Goal: Use online tool/utility: Utilize a website feature to perform a specific function

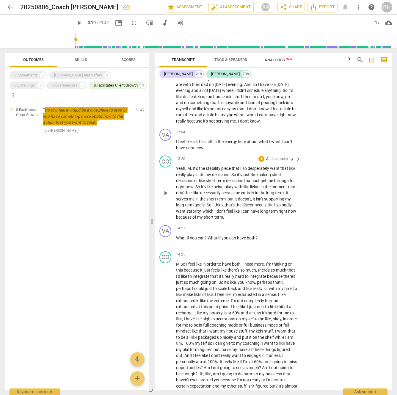
scroll to position [1007, 0]
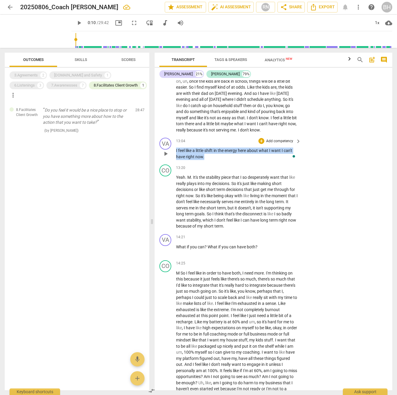
drag, startPoint x: 211, startPoint y: 169, endPoint x: 174, endPoint y: 164, distance: 37.8
click at [174, 162] on div "VA play_arrow pause 13:04 + Add competency keyboard_arrow_right I feel like a l…" at bounding box center [274, 148] width 238 height 27
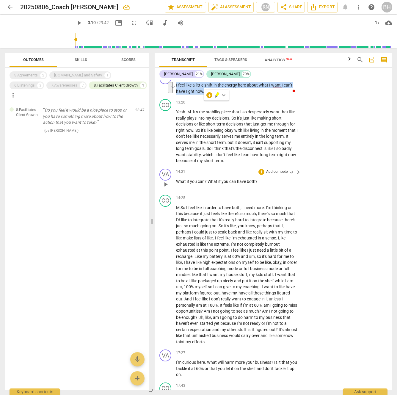
scroll to position [1076, 0]
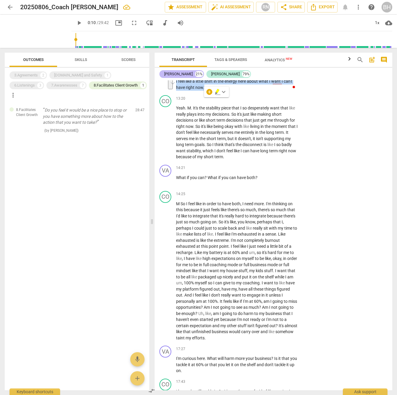
click at [174, 74] on div "Valerie" at bounding box center [178, 74] width 29 height 6
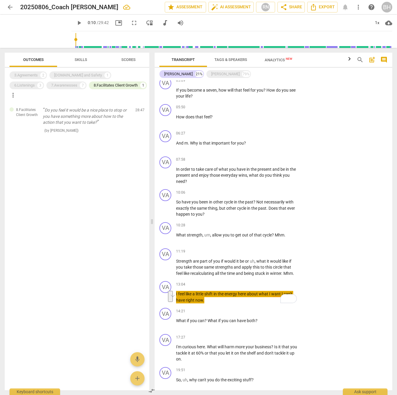
scroll to position [192, 0]
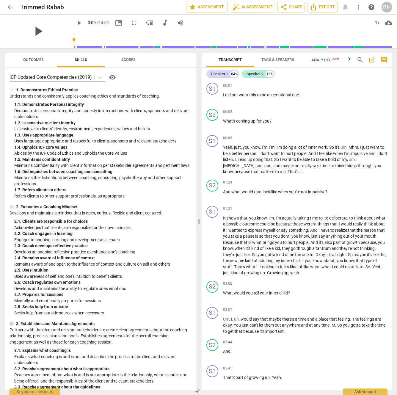
click at [34, 31] on span "play_arrow" at bounding box center [37, 30] width 15 height 15
click at [32, 32] on span "pause" at bounding box center [37, 30] width 15 height 15
type input "11"
click at [290, 61] on span "Tags & Speakers" at bounding box center [277, 59] width 33 height 4
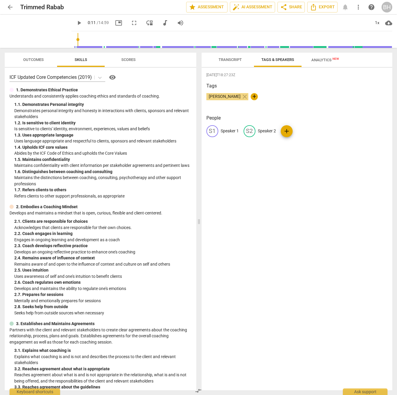
click at [264, 129] on p "Speaker 2" at bounding box center [267, 131] width 18 height 6
type input "Rabab"
click at [233, 130] on p "Speaker 1" at bounding box center [230, 131] width 18 height 6
type input "[PERSON_NAME]"
click at [226, 59] on span "Transcript" at bounding box center [230, 59] width 23 height 4
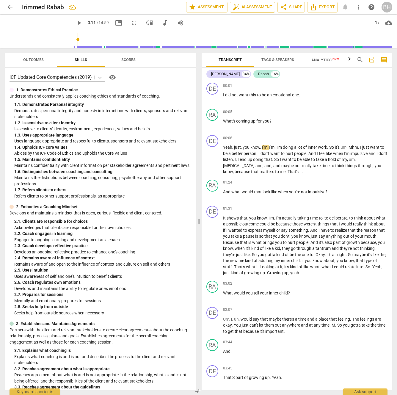
click at [261, 7] on span "auto_fix_high AI Assessment" at bounding box center [253, 7] width 40 height 7
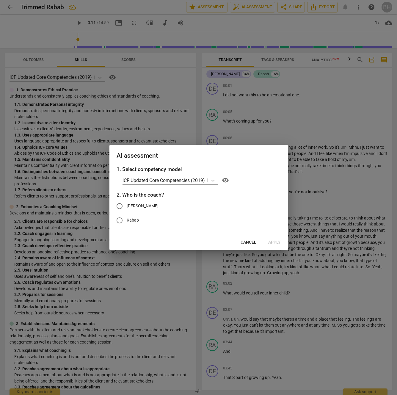
click at [120, 219] on input "Rabab" at bounding box center [119, 220] width 14 height 14
radio input "true"
click at [274, 241] on span "Apply" at bounding box center [274, 242] width 12 height 6
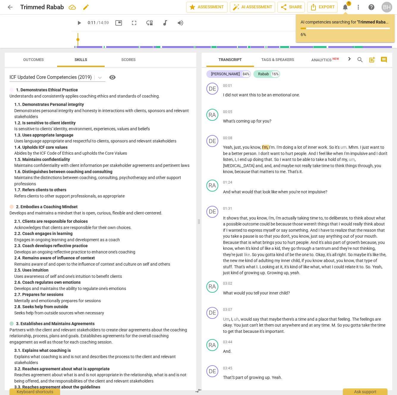
type input "11"
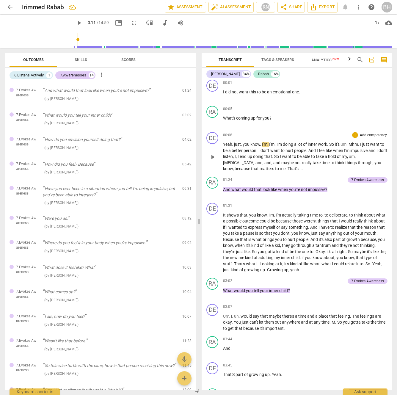
scroll to position [4, 0]
click at [33, 77] on div "6.Listens Actively" at bounding box center [28, 75] width 29 height 6
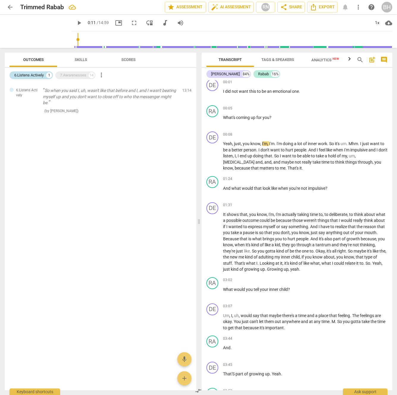
click at [35, 76] on div "6.Listens Actively" at bounding box center [28, 75] width 29 height 6
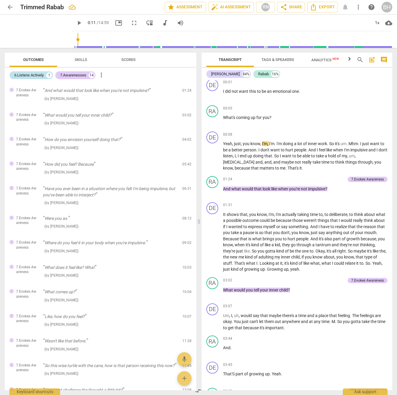
click at [35, 76] on div "6.Listens Actively" at bounding box center [28, 75] width 29 height 6
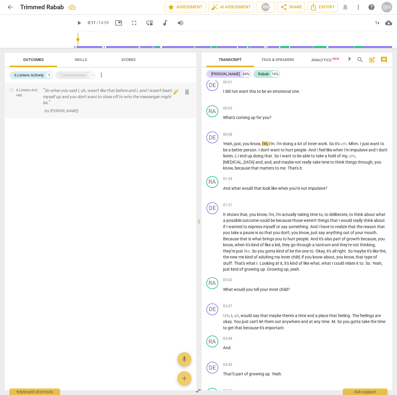
click at [101, 96] on p "So when you said I, uh, wasn't like that before and I, and I wasn't beating mys…" at bounding box center [110, 96] width 135 height 18
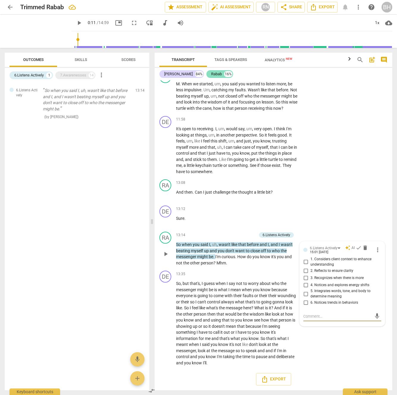
click at [211, 74] on div "Rabab" at bounding box center [216, 74] width 11 height 6
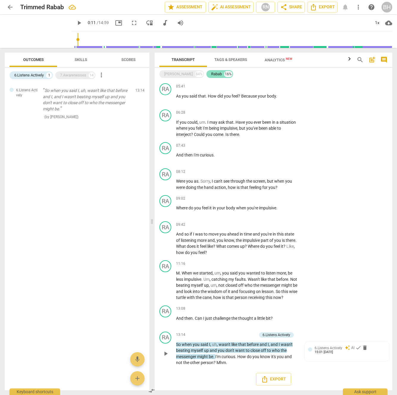
scroll to position [143, 0]
click at [321, 350] on div "6.Listens Actively" at bounding box center [329, 348] width 28 height 6
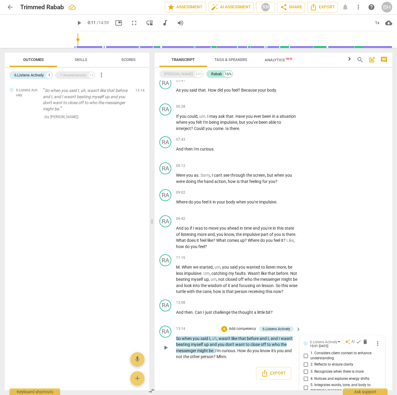
scroll to position [179, 0]
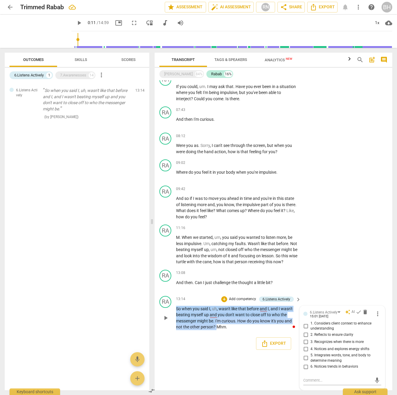
drag, startPoint x: 216, startPoint y: 327, endPoint x: 175, endPoint y: 310, distance: 44.6
click at [175, 310] on div "RA play_arrow pause 13:14 + Add competency 6.Listens Actively keyboard_arrow_ri…" at bounding box center [274, 313] width 238 height 39
click at [305, 341] on input "3. Recognizes when there is more" at bounding box center [306, 341] width 10 height 7
checkbox input "true"
click at [306, 334] on input "2. Reflects to ensure clarity" at bounding box center [306, 334] width 10 height 7
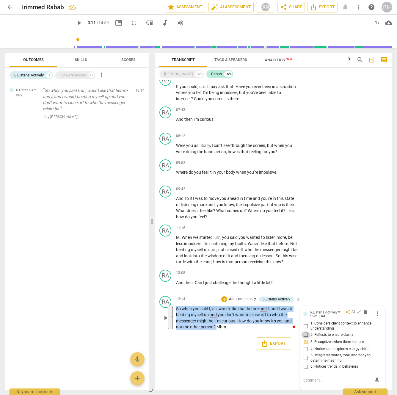
checkbox input "true"
click at [306, 326] on input "1. Considers client context to enhance understanding" at bounding box center [306, 325] width 10 height 7
checkbox input "true"
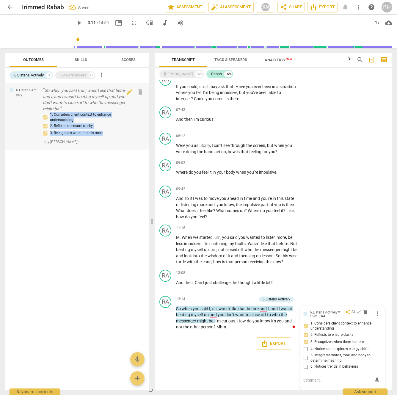
drag, startPoint x: 98, startPoint y: 134, endPoint x: 38, endPoint y: 115, distance: 62.3
click at [38, 115] on div "6.Listens Actively So when you said I, uh, wasn't like that before and I, and I…" at bounding box center [77, 116] width 145 height 67
copy div "1. Considers client context to enhance understanding 2. Reflects to ensure clar…"
click at [82, 76] on div "7.Awarenesses" at bounding box center [73, 75] width 26 height 6
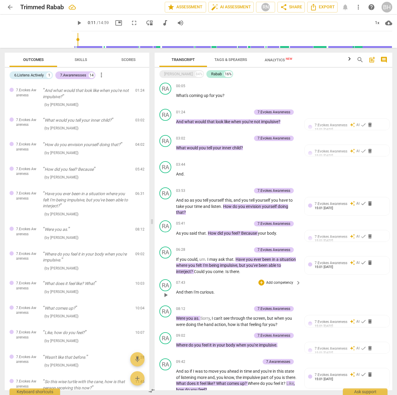
scroll to position [1, 0]
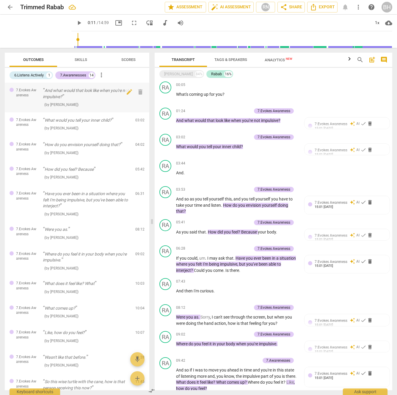
click at [98, 91] on p "And what would that look like when you're not impulsive?" at bounding box center [87, 93] width 88 height 12
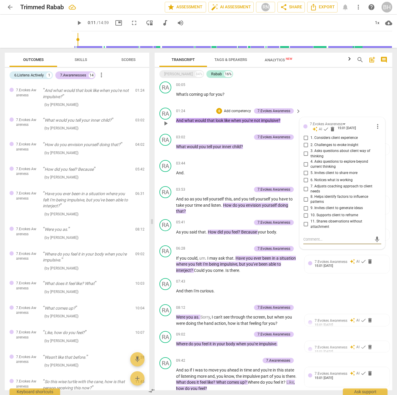
click at [303, 163] on input "4. Asks questions to explore beyond current thinking" at bounding box center [306, 164] width 10 height 7
checkbox input "true"
click at [305, 172] on input "5. Invites client to share more" at bounding box center [306, 173] width 10 height 7
checkbox input "true"
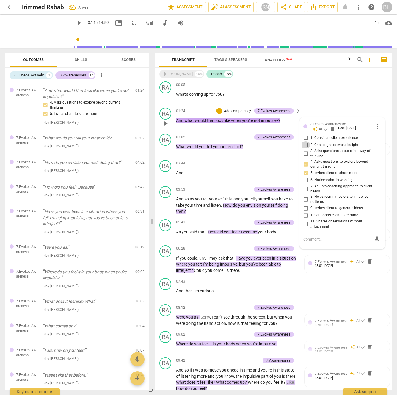
click at [303, 145] on input "2. Challenges to evoke insight" at bounding box center [306, 144] width 10 height 7
checkbox input "true"
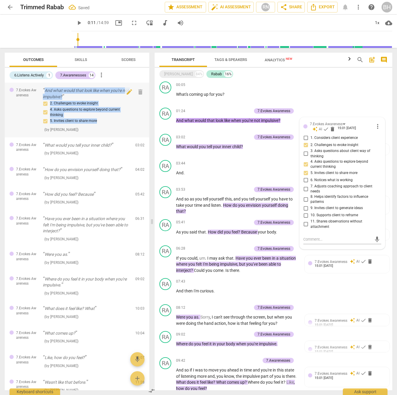
drag, startPoint x: 109, startPoint y: 120, endPoint x: 42, endPoint y: 90, distance: 73.7
click at [42, 90] on div "7.Evokes Awareness And what would that look like when you're not impulsive? 2. …" at bounding box center [77, 110] width 145 height 55
copy div "And what would that look like when you're not impulsive? 2. Challenges to evoke…"
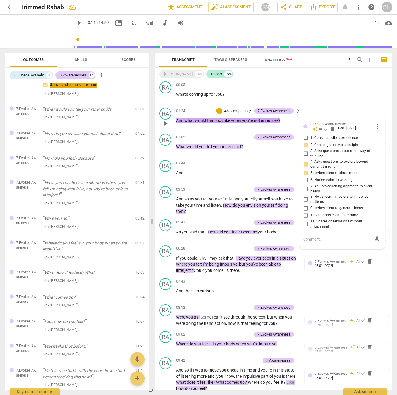
scroll to position [40, 0]
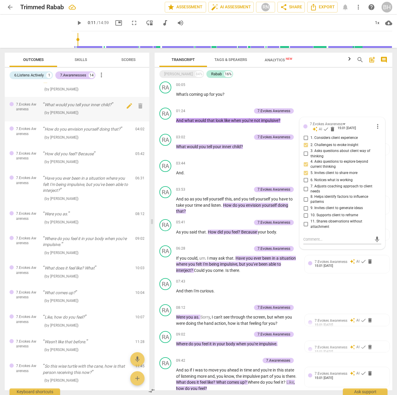
click at [99, 106] on p "What would you tell your inner child?" at bounding box center [87, 105] width 88 height 6
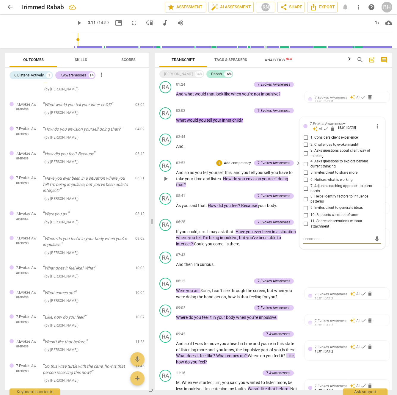
scroll to position [30, 0]
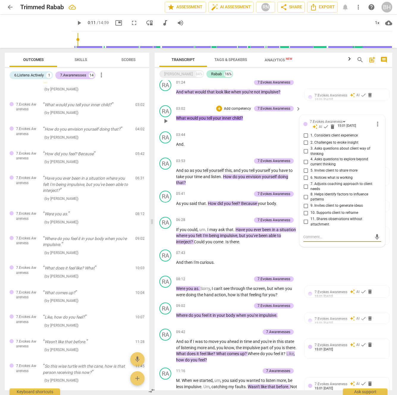
click at [227, 119] on span "inner" at bounding box center [227, 118] width 10 height 5
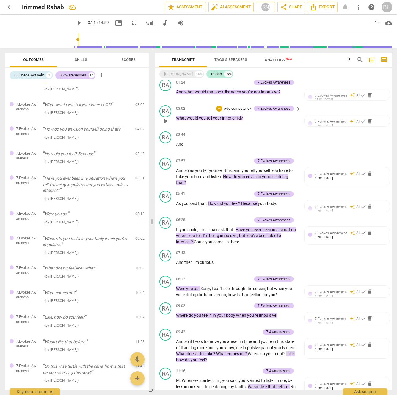
click at [194, 118] on span "would" at bounding box center [193, 118] width 12 height 5
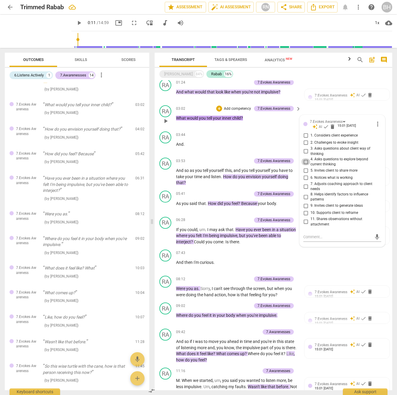
click at [305, 161] on input "4. Asks questions to explore beyond current thinking" at bounding box center [306, 161] width 10 height 7
checkbox input "true"
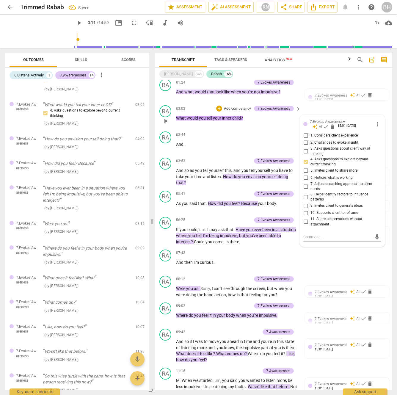
click at [304, 177] on input "6. Notices what is working" at bounding box center [306, 177] width 10 height 7
checkbox input "true"
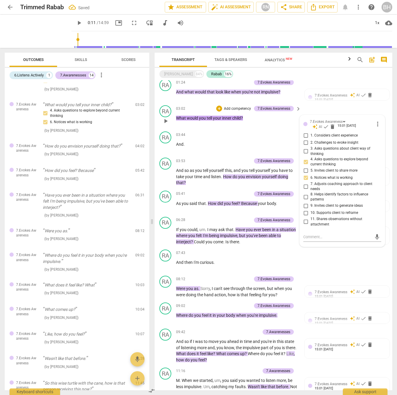
click at [305, 197] on input "8. Helps identify factors to influence patterns" at bounding box center [306, 196] width 10 height 7
checkbox input "true"
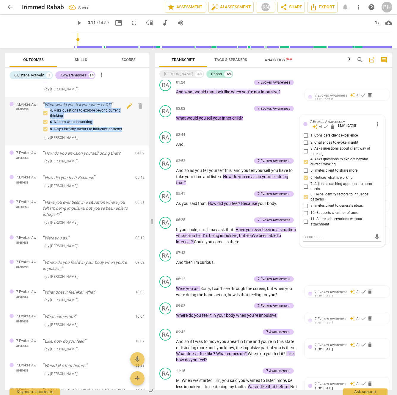
drag, startPoint x: 125, startPoint y: 129, endPoint x: 42, endPoint y: 107, distance: 86.3
click at [42, 106] on div "7.Evokes Awareness What would you tell your inner child? 4. Asks questions to e…" at bounding box center [77, 121] width 145 height 48
copy div "What would you tell your inner child? 4. Asks questions to explore beyond curre…"
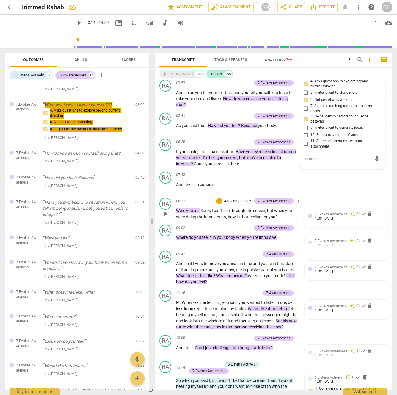
scroll to position [150, 0]
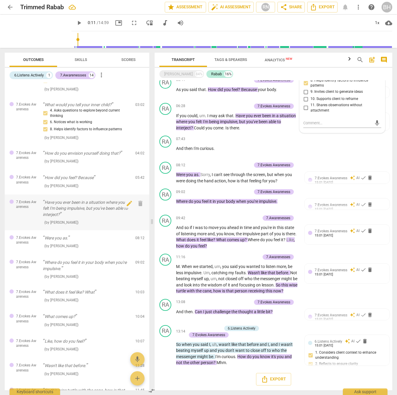
click at [98, 206] on p "Have you ever been in a situation where you felt I'm being impulsive, but you'v…" at bounding box center [87, 208] width 88 height 18
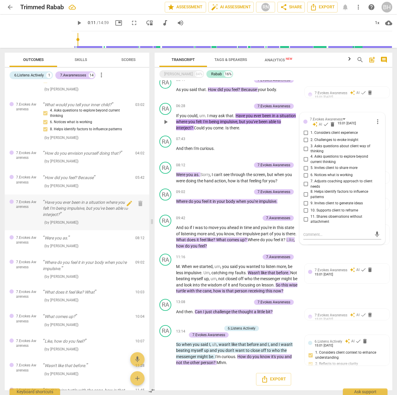
click at [110, 205] on p "Have you ever been in a situation where you felt I'm being impulsive, but you'v…" at bounding box center [87, 208] width 88 height 18
click at [88, 207] on p "Have you ever been in a situation where you felt I'm being impulsive, but you'v…" at bounding box center [87, 208] width 88 height 18
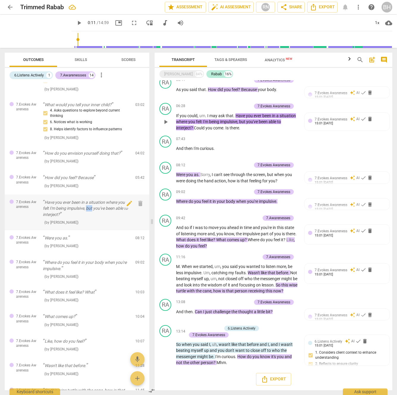
click at [88, 207] on p "Have you ever been in a situation where you felt I'm being impulsive, but you'v…" at bounding box center [87, 208] width 88 height 18
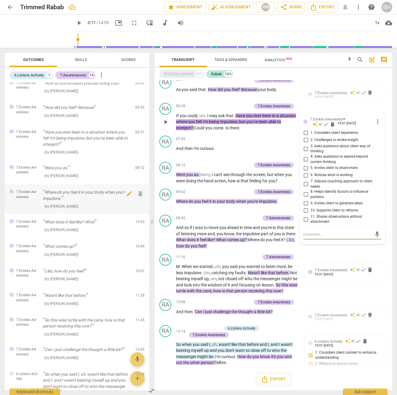
scroll to position [112, 0]
click at [79, 192] on p "Where do you feel it in your body when you're impulsive." at bounding box center [87, 194] width 88 height 12
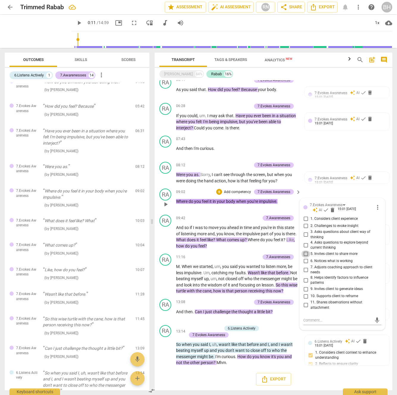
click at [305, 250] on input "5. Invites client to share more" at bounding box center [306, 253] width 10 height 7
checkbox input "true"
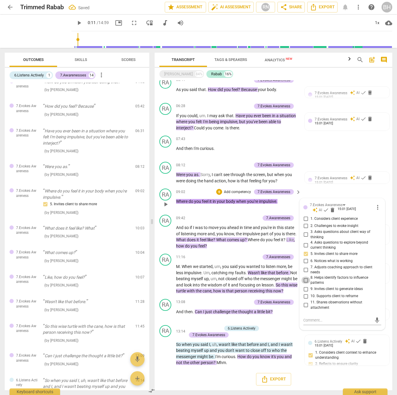
click at [304, 277] on input "8. Helps identify factors to influence patterns" at bounding box center [306, 280] width 10 height 7
checkbox input "true"
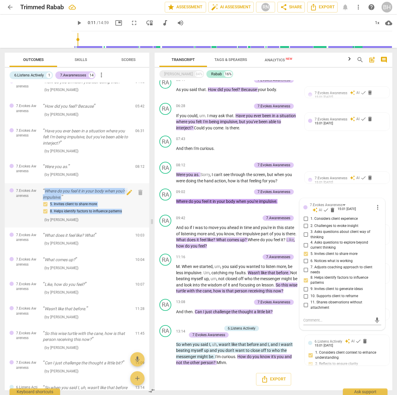
drag, startPoint x: 125, startPoint y: 211, endPoint x: 40, endPoint y: 190, distance: 87.7
click at [40, 190] on div "7.Evokes Awareness Where do you feel it in your body when you're impulsive. 5. …" at bounding box center [77, 205] width 145 height 44
copy div "Where do you feel it in your body when you're impulsive. 5. Invites client to s…"
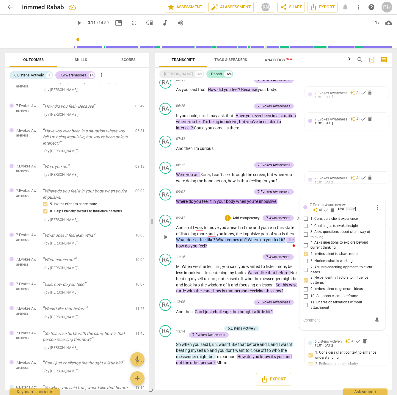
drag, startPoint x: 180, startPoint y: 239, endPoint x: 186, endPoint y: 235, distance: 7.5
click at [186, 235] on p "And so if I was to move you ahead in time and you're in this state of listening…" at bounding box center [237, 237] width 122 height 24
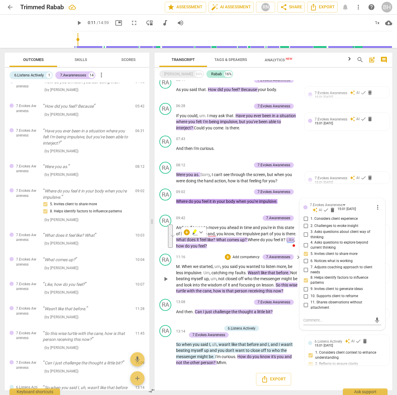
drag, startPoint x: 224, startPoint y: 240, endPoint x: 202, endPoint y: 258, distance: 28.3
click at [202, 258] on div "DE play_arrow pause 00:01 + Add competency keyboard_arrow_right I did not want …" at bounding box center [274, 235] width 238 height 310
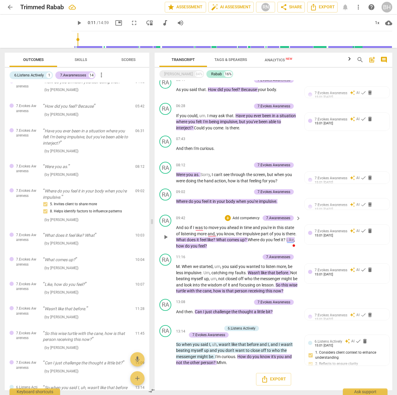
click at [230, 244] on div "RA play_arrow pause 09:42 + Add competency 7.Awarenesses keyboard_arrow_right A…" at bounding box center [274, 231] width 238 height 39
drag, startPoint x: 208, startPoint y: 239, endPoint x: 189, endPoint y: 235, distance: 20.0
click at [188, 235] on p "And so if I was to move you ahead in time and you're in this state of listening…" at bounding box center [237, 237] width 122 height 24
copy p "What does it feel like ? What comes up ? Where do you feel it ? Like , how do y…"
click at [229, 313] on span "challenge" at bounding box center [222, 311] width 18 height 5
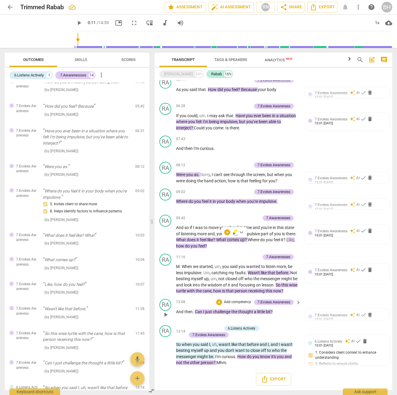
scroll to position [200, 0]
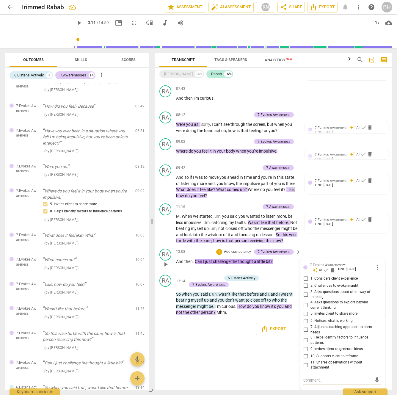
click at [306, 286] on input "2. Challenges to evoke insight" at bounding box center [306, 285] width 10 height 7
checkbox input "true"
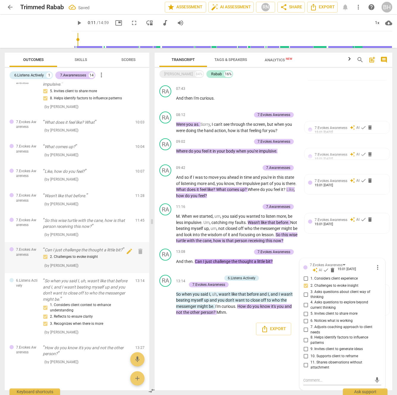
scroll to position [229, 0]
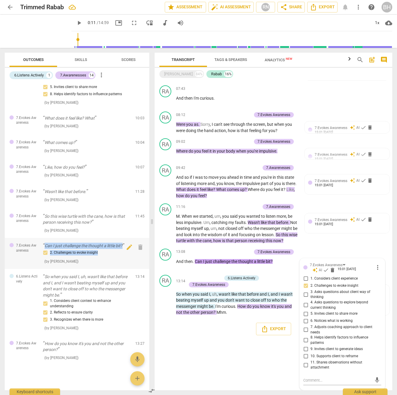
drag, startPoint x: 86, startPoint y: 252, endPoint x: 43, endPoint y: 247, distance: 43.5
click at [43, 247] on div "Can I just challenge the thought a little bit? 2. Challenges to evoke insight (…" at bounding box center [87, 253] width 88 height 21
copy div "Can I just challenge the thought a little bit? 2. Challenges to evoke insight"
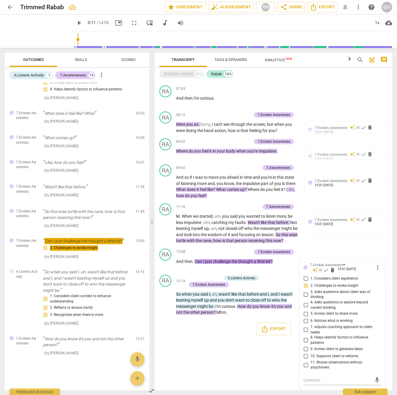
type input "11"
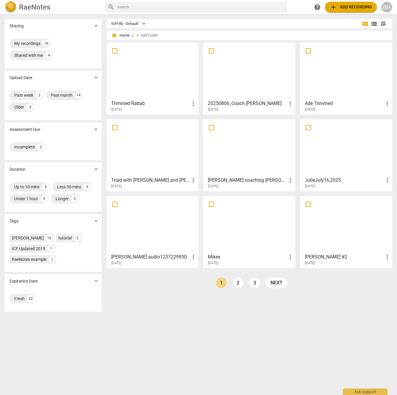
click at [169, 69] on div at bounding box center [153, 71] width 88 height 53
